Goal: Information Seeking & Learning: Learn about a topic

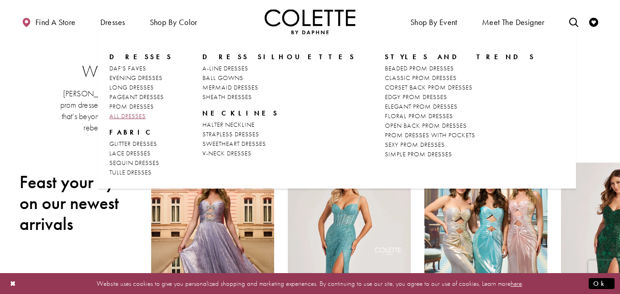
click at [133, 112] on span "ALL DRESSES" at bounding box center [127, 116] width 36 height 8
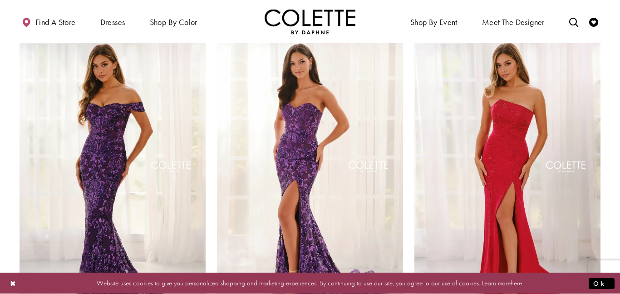
scroll to position [402, 0]
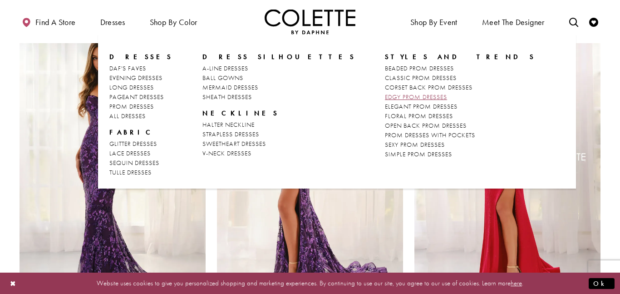
click at [385, 96] on span "EDGY PROM DRESSES" at bounding box center [416, 97] width 62 height 8
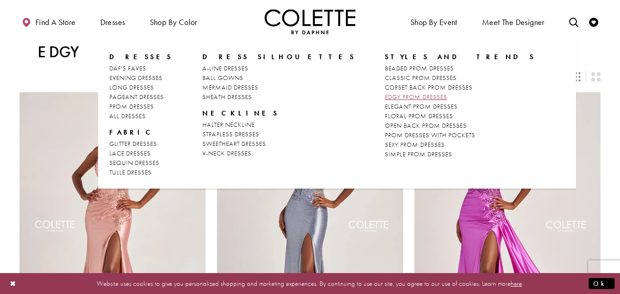
click at [385, 94] on span "EDGY PROM DRESSES" at bounding box center [416, 97] width 62 height 8
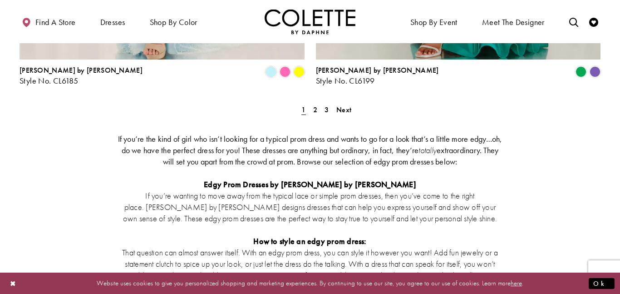
scroll to position [1803, 0]
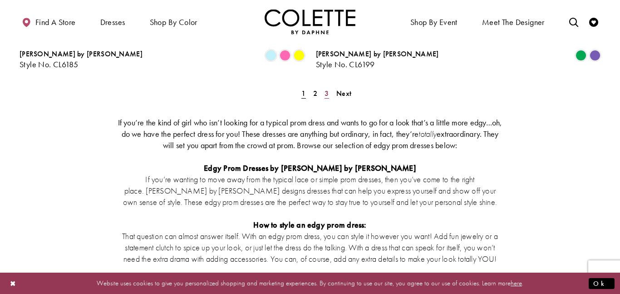
click at [324, 87] on link "3" at bounding box center [327, 93] width 10 height 13
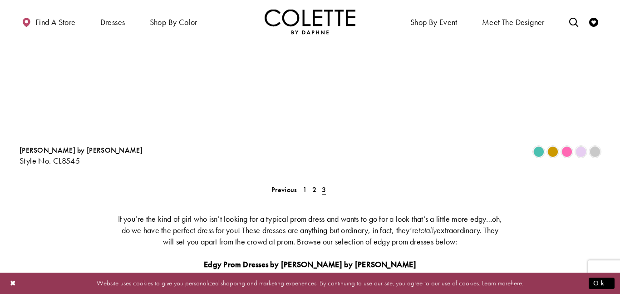
scroll to position [49, 0]
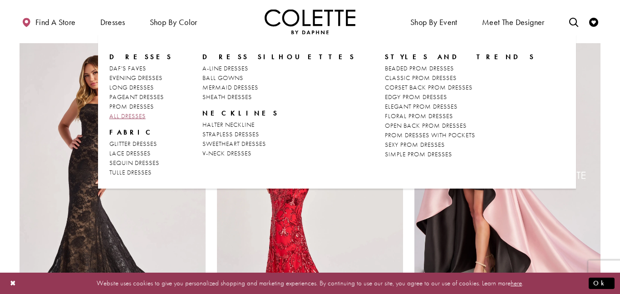
click at [129, 114] on span "ALL DRESSES" at bounding box center [127, 116] width 36 height 8
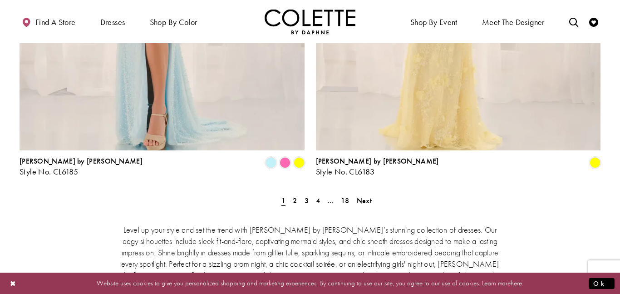
scroll to position [1697, 0]
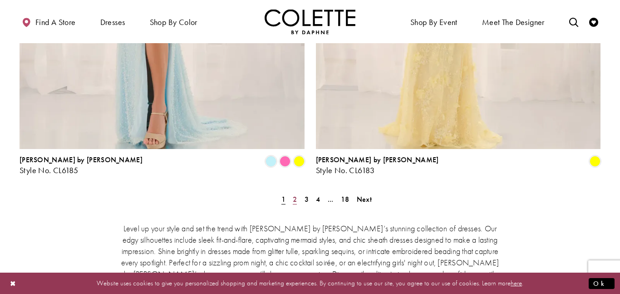
click at [293, 194] on span "2" at bounding box center [295, 199] width 4 height 10
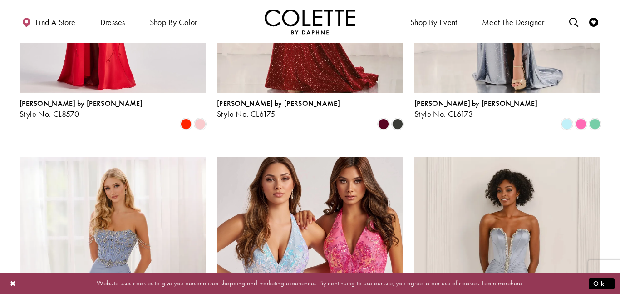
scroll to position [623, 0]
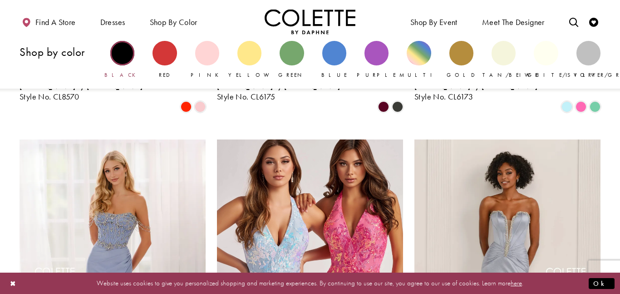
click at [130, 55] on div "Primary block" at bounding box center [122, 53] width 24 height 24
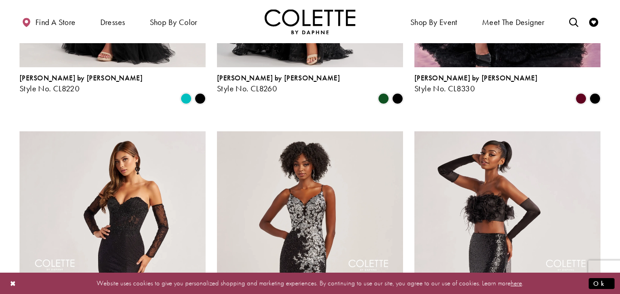
scroll to position [1001, 0]
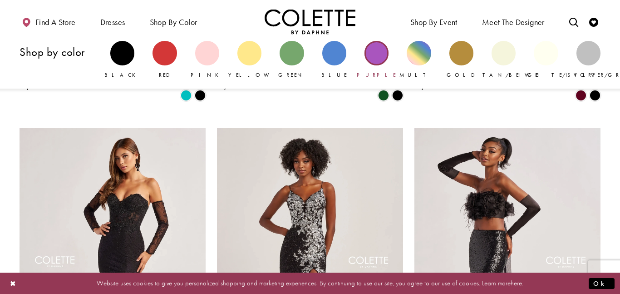
click at [379, 47] on div "Primary block" at bounding box center [377, 53] width 24 height 24
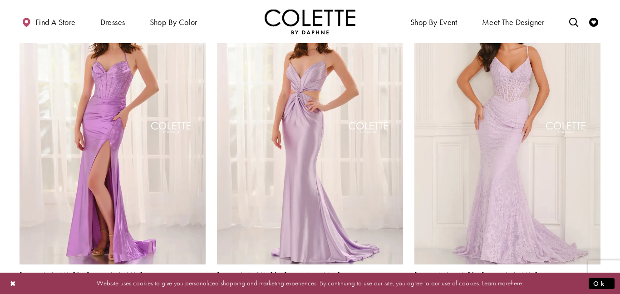
scroll to position [1139, 0]
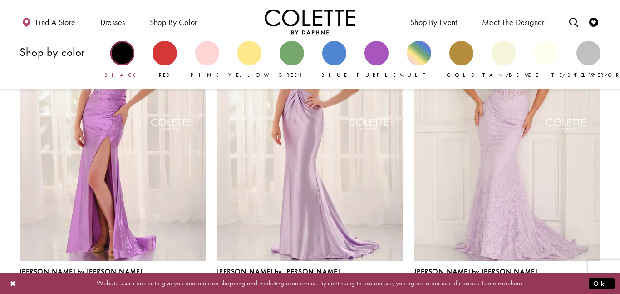
click at [132, 54] on div "Primary block" at bounding box center [122, 53] width 24 height 24
